Goal: Transaction & Acquisition: Register for event/course

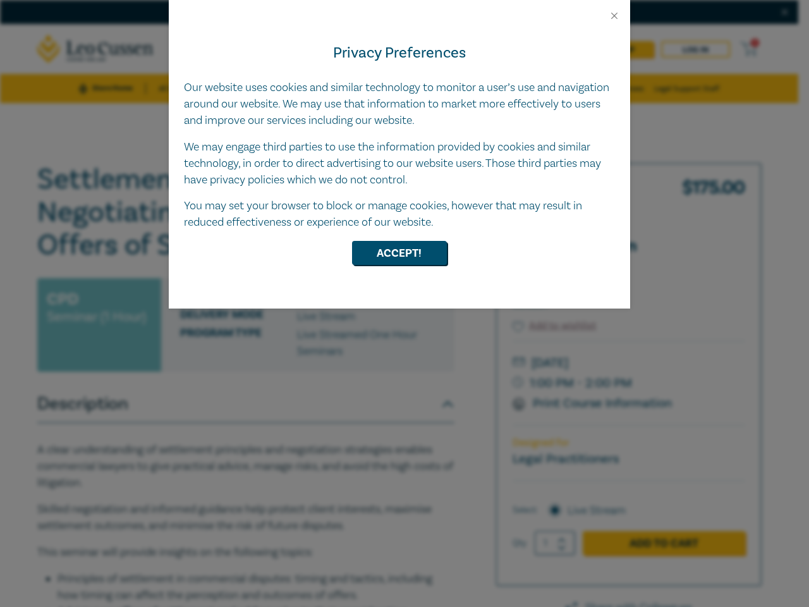
click at [404, 303] on div "Privacy Preferences Our website uses cookies and similar technology to monitor …" at bounding box center [399, 164] width 461 height 287
click at [614, 16] on button "Close" at bounding box center [613, 15] width 11 height 11
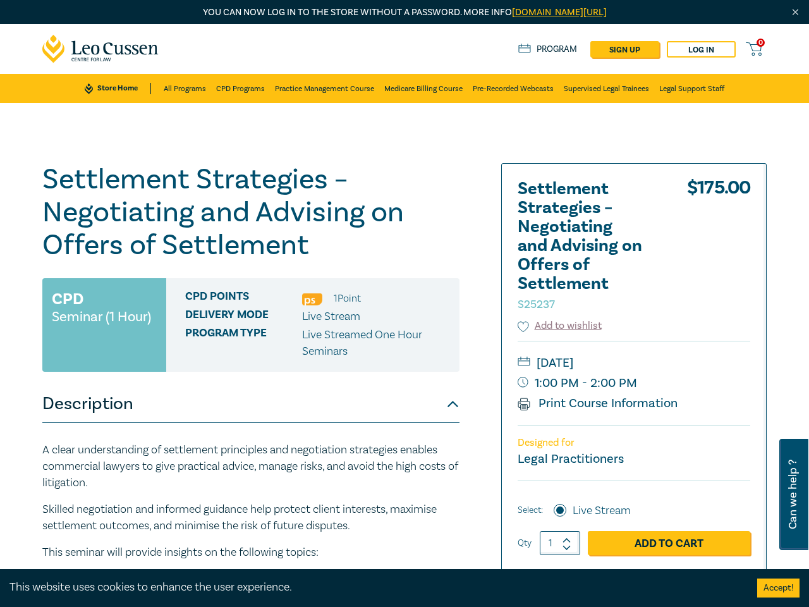
click at [399, 253] on h1 "Settlement Strategies – Negotiating and Advising on Offers of Settlement S25237" at bounding box center [250, 212] width 417 height 99
